Goal: Task Accomplishment & Management: Use online tool/utility

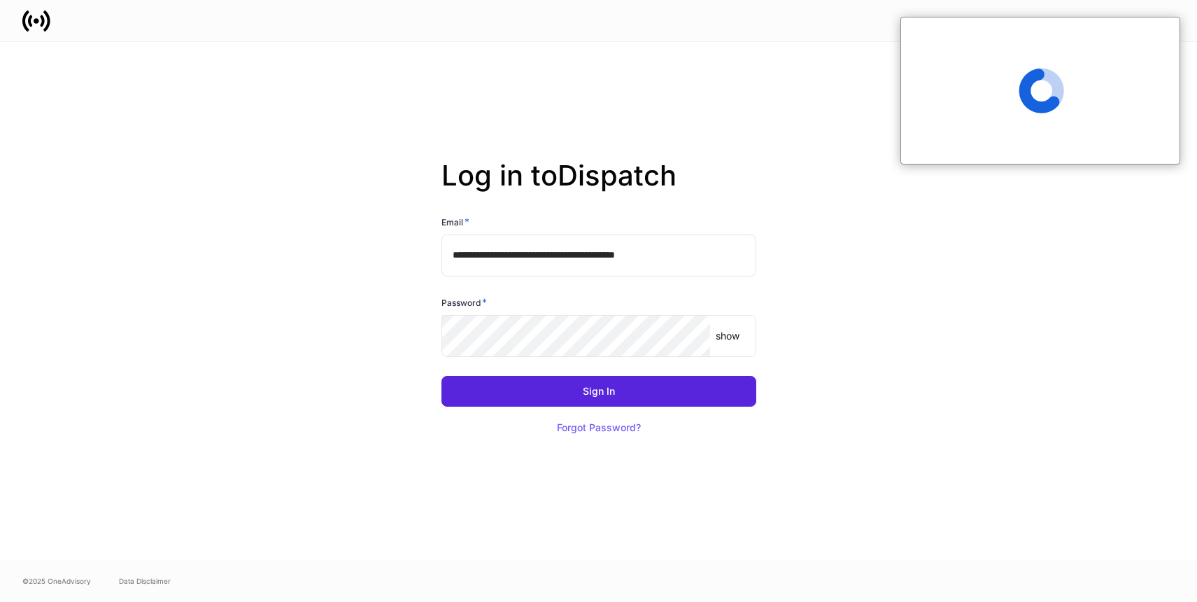
click at [706, 255] on input "**********" at bounding box center [599, 255] width 315 height 42
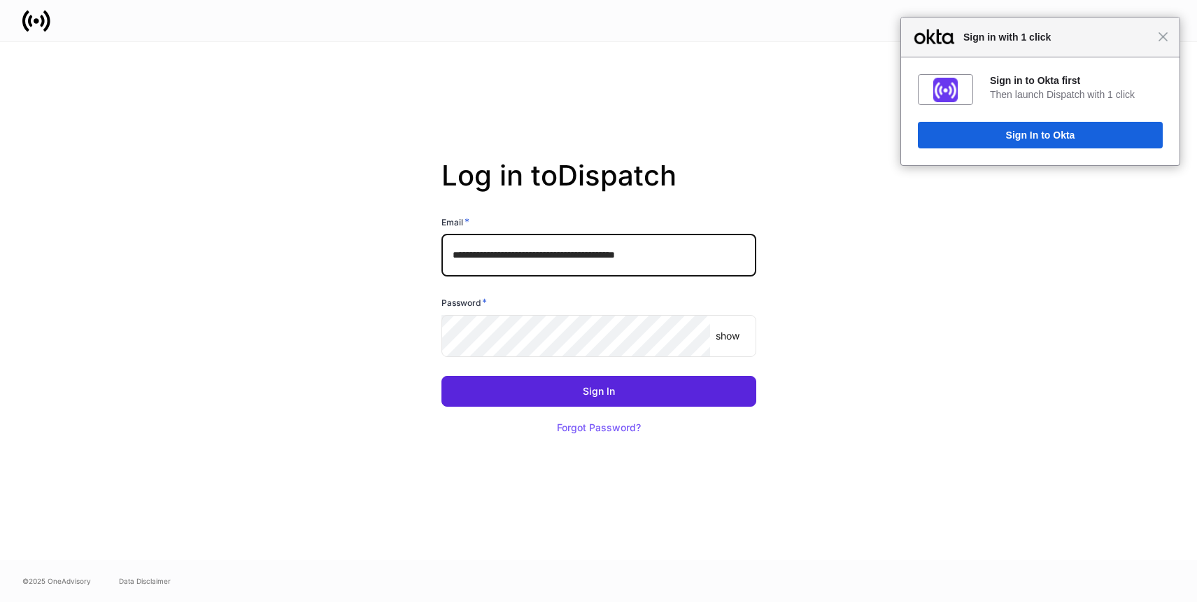
click at [711, 253] on input "**********" at bounding box center [599, 255] width 315 height 42
type input "**********"
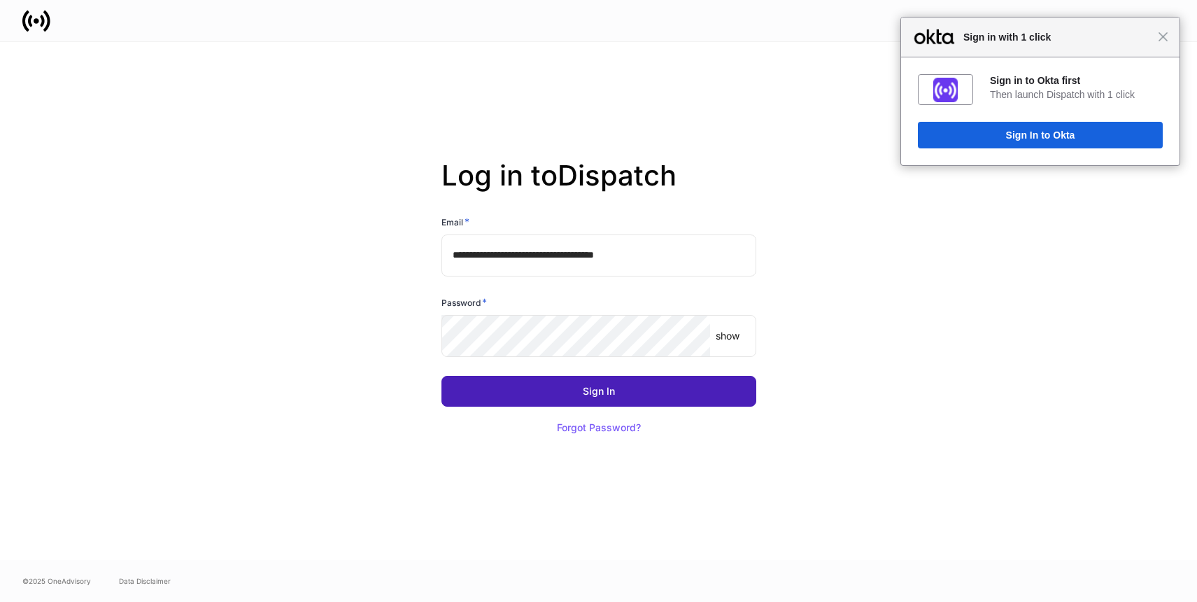
click at [612, 388] on div "Sign In" at bounding box center [599, 391] width 32 height 10
